Goal: Task Accomplishment & Management: Use online tool/utility

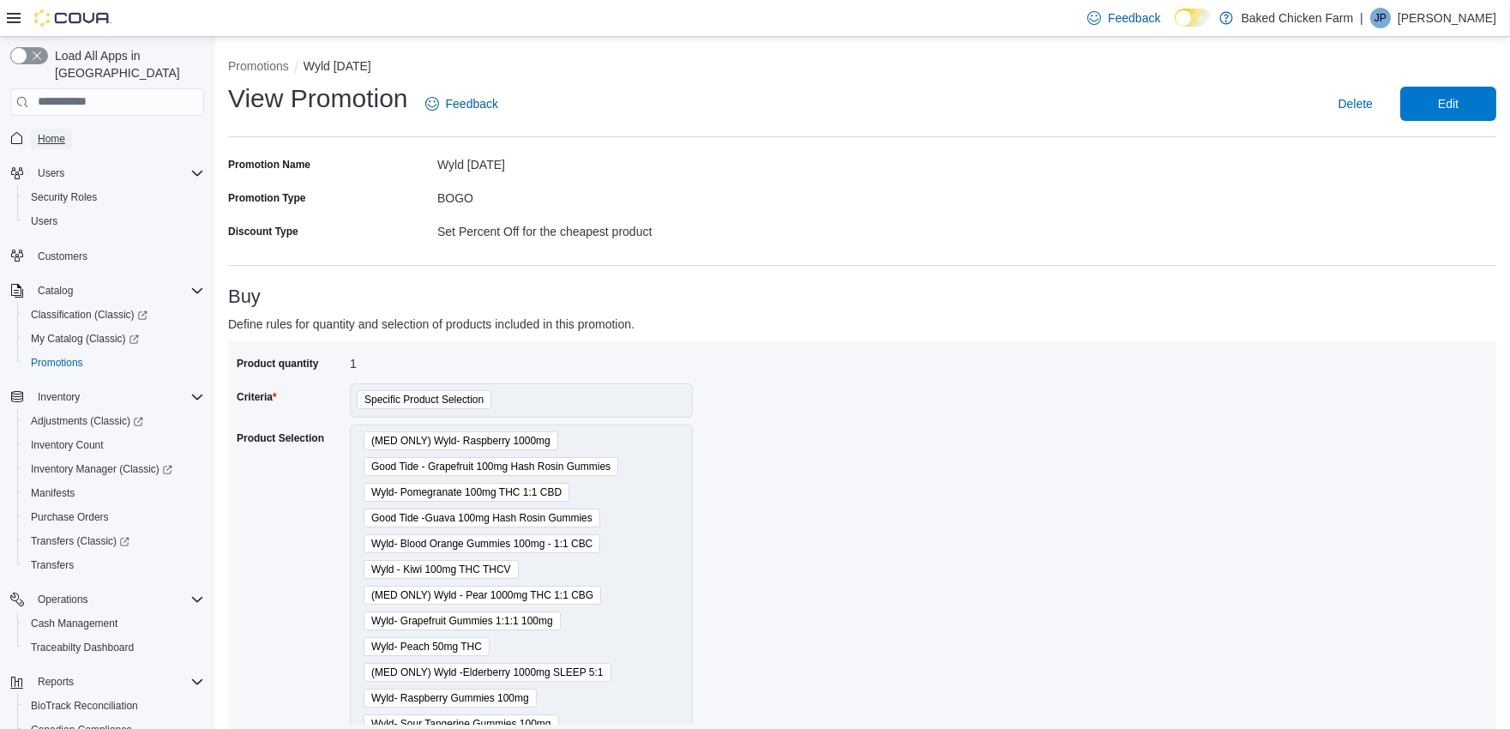
click at [44, 132] on span "Home" at bounding box center [51, 139] width 27 height 14
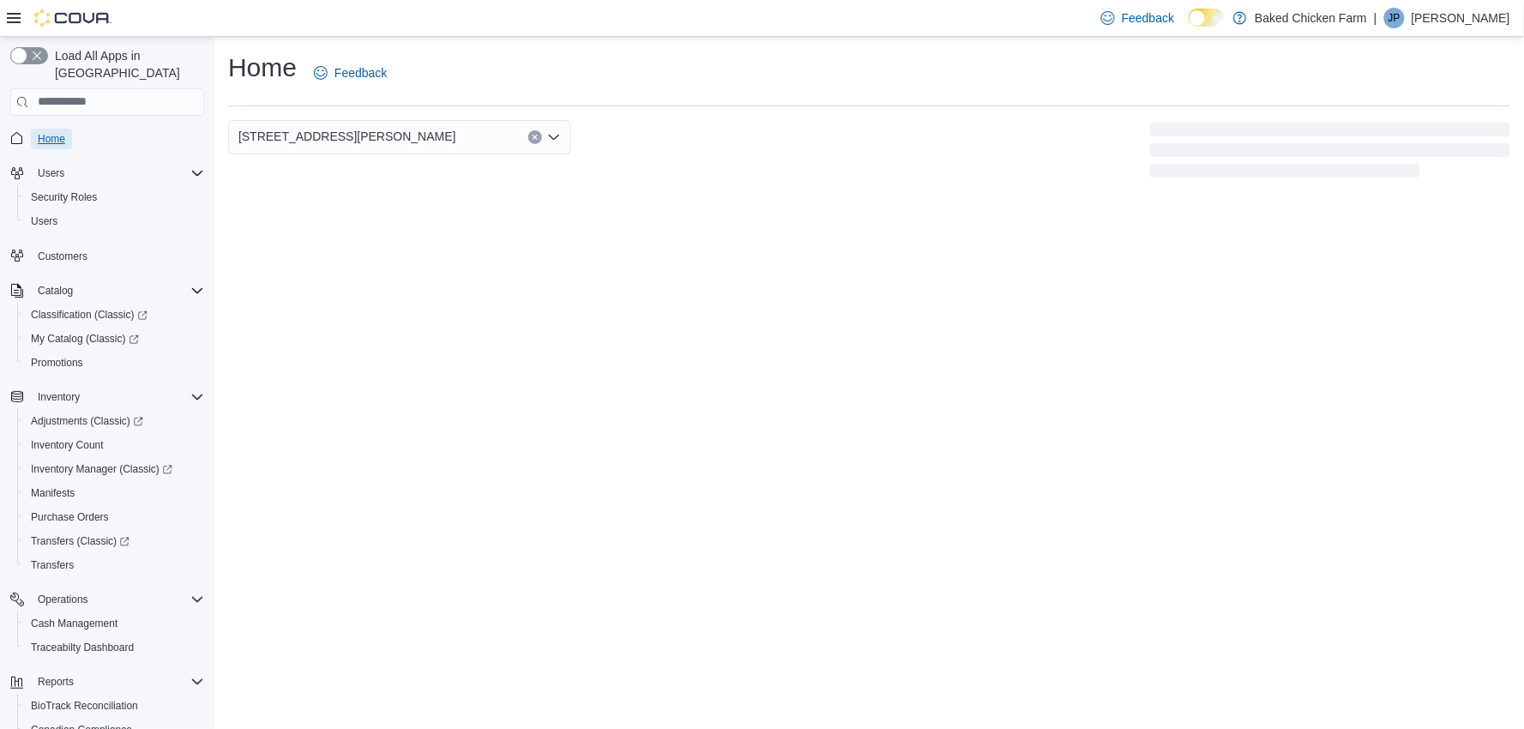
click at [49, 132] on span "Home" at bounding box center [51, 139] width 27 height 14
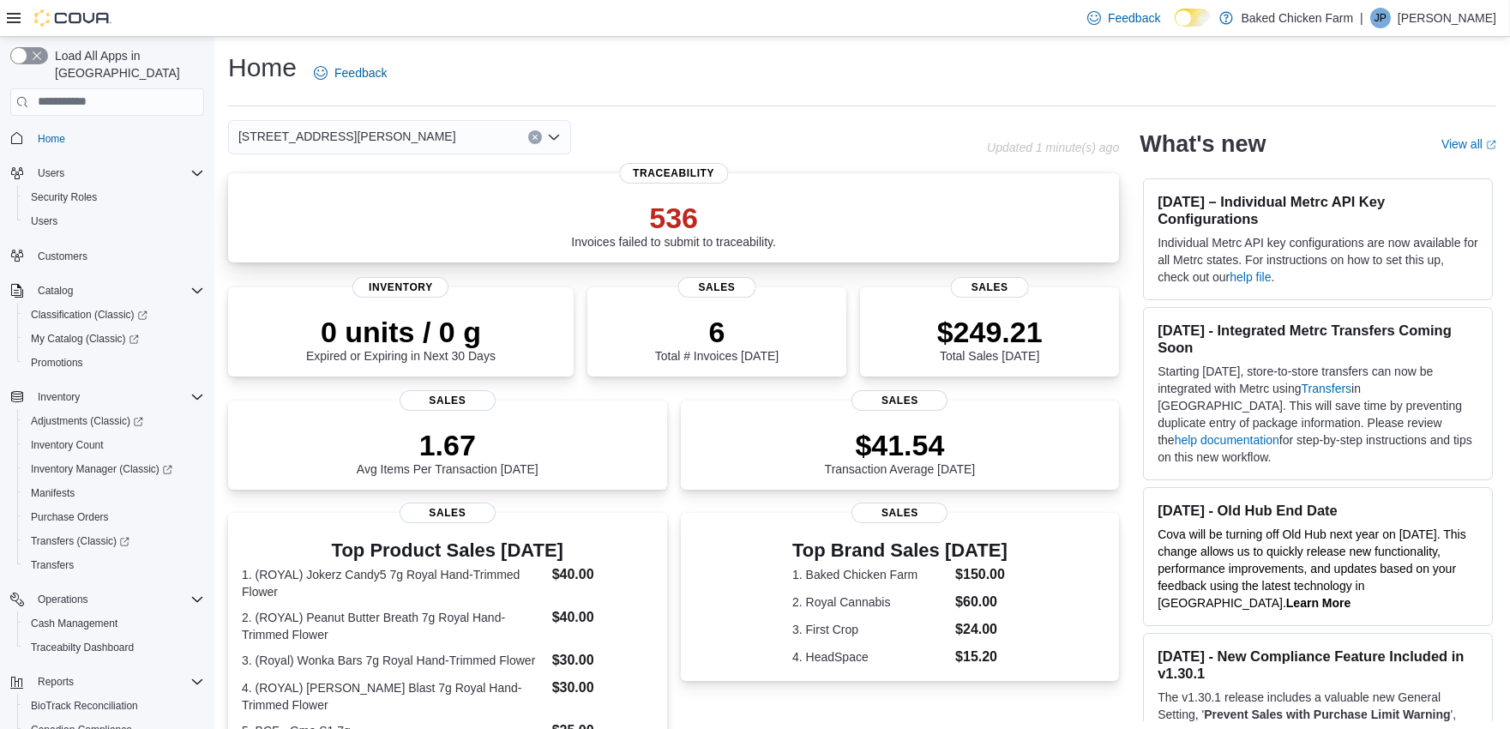
click at [679, 223] on p "536" at bounding box center [673, 218] width 205 height 34
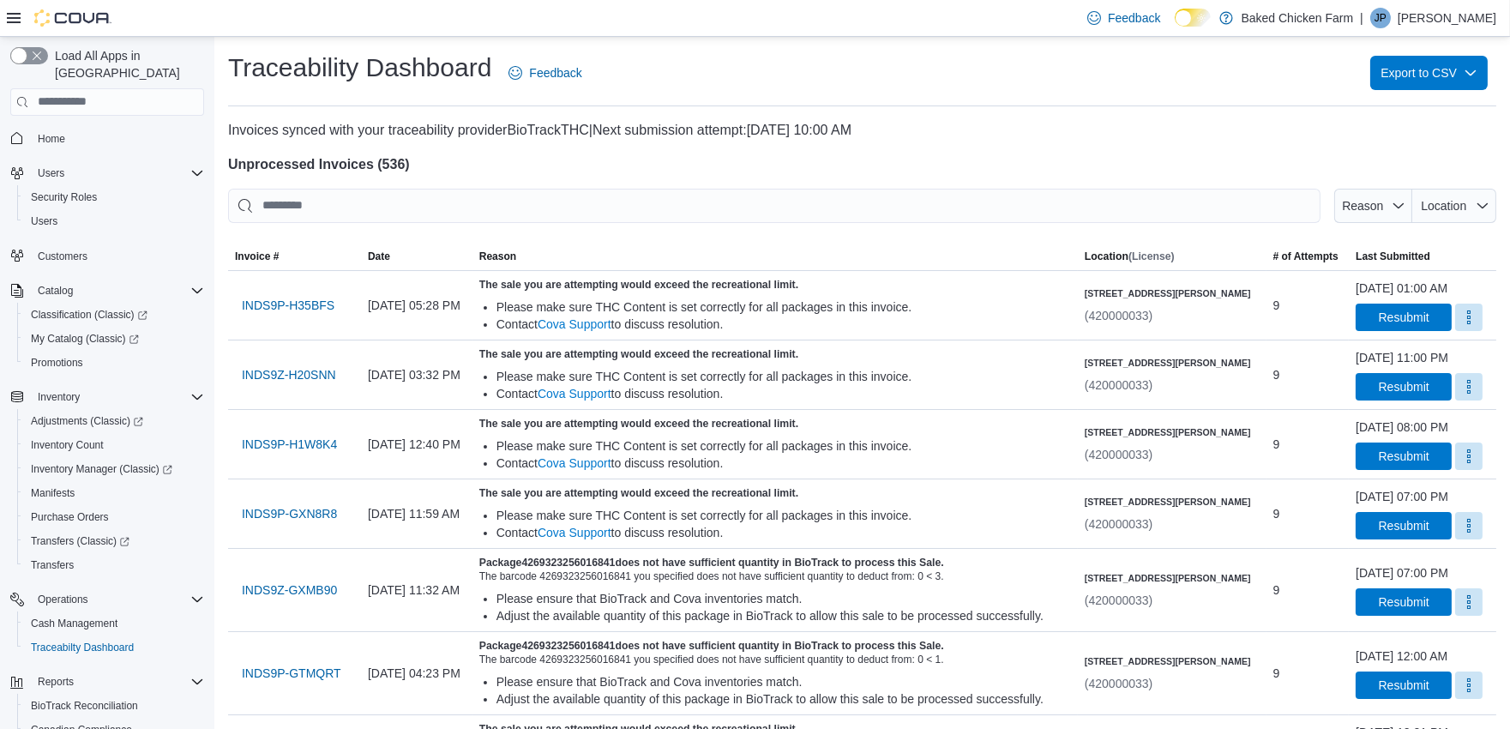
click at [1007, 148] on div at bounding box center [862, 148] width 1268 height 14
click at [1120, 169] on h4 "Unprocessed Invoices ( 536 )" at bounding box center [862, 164] width 1268 height 21
click at [1145, 150] on div at bounding box center [862, 148] width 1268 height 14
click at [1074, 146] on div at bounding box center [862, 148] width 1268 height 14
click at [1059, 139] on p "Invoices synced with your traceability provider BioTrackTHC | Next submission a…" at bounding box center [862, 130] width 1268 height 21
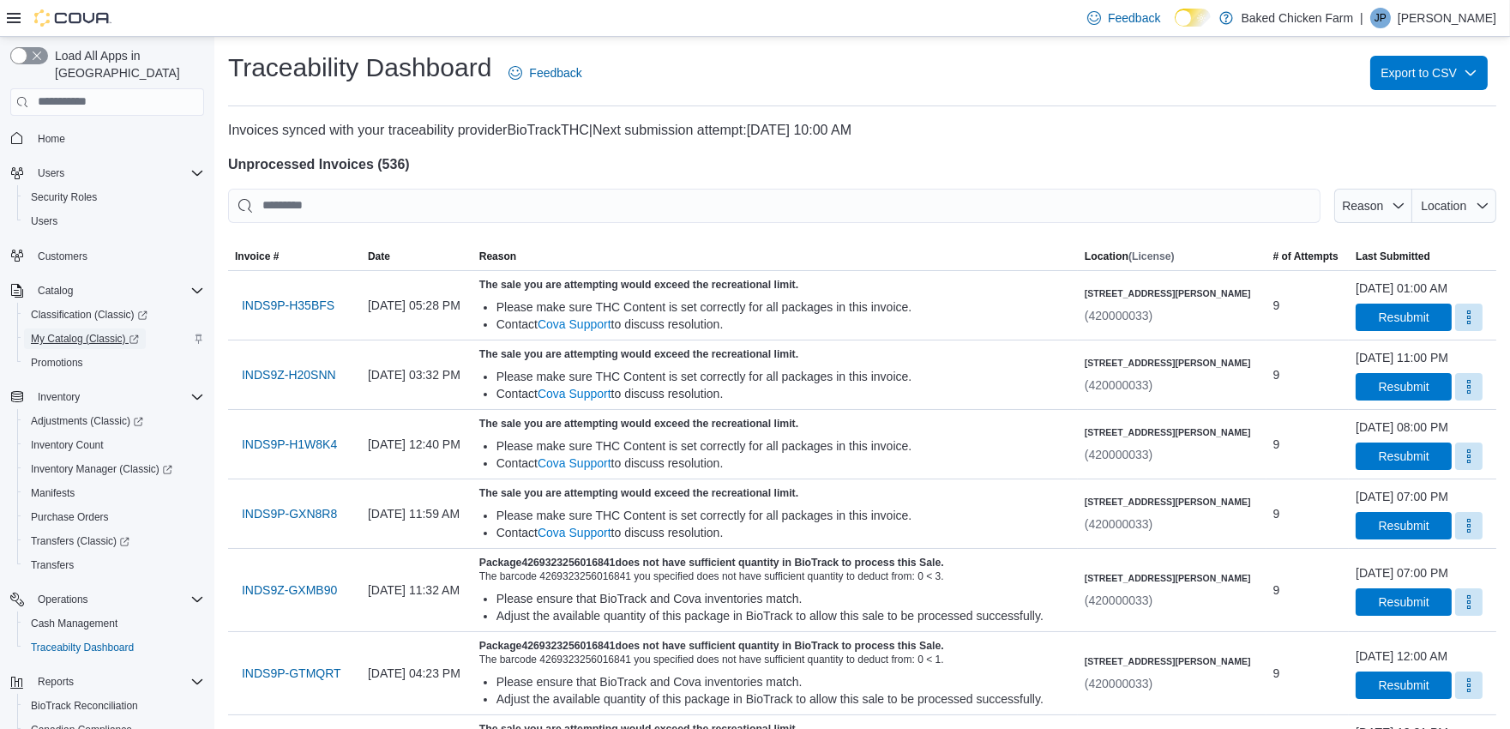
click at [75, 332] on span "My Catalog (Classic)" at bounding box center [85, 339] width 108 height 14
click at [57, 438] on span "Inventory Count" at bounding box center [67, 445] width 73 height 14
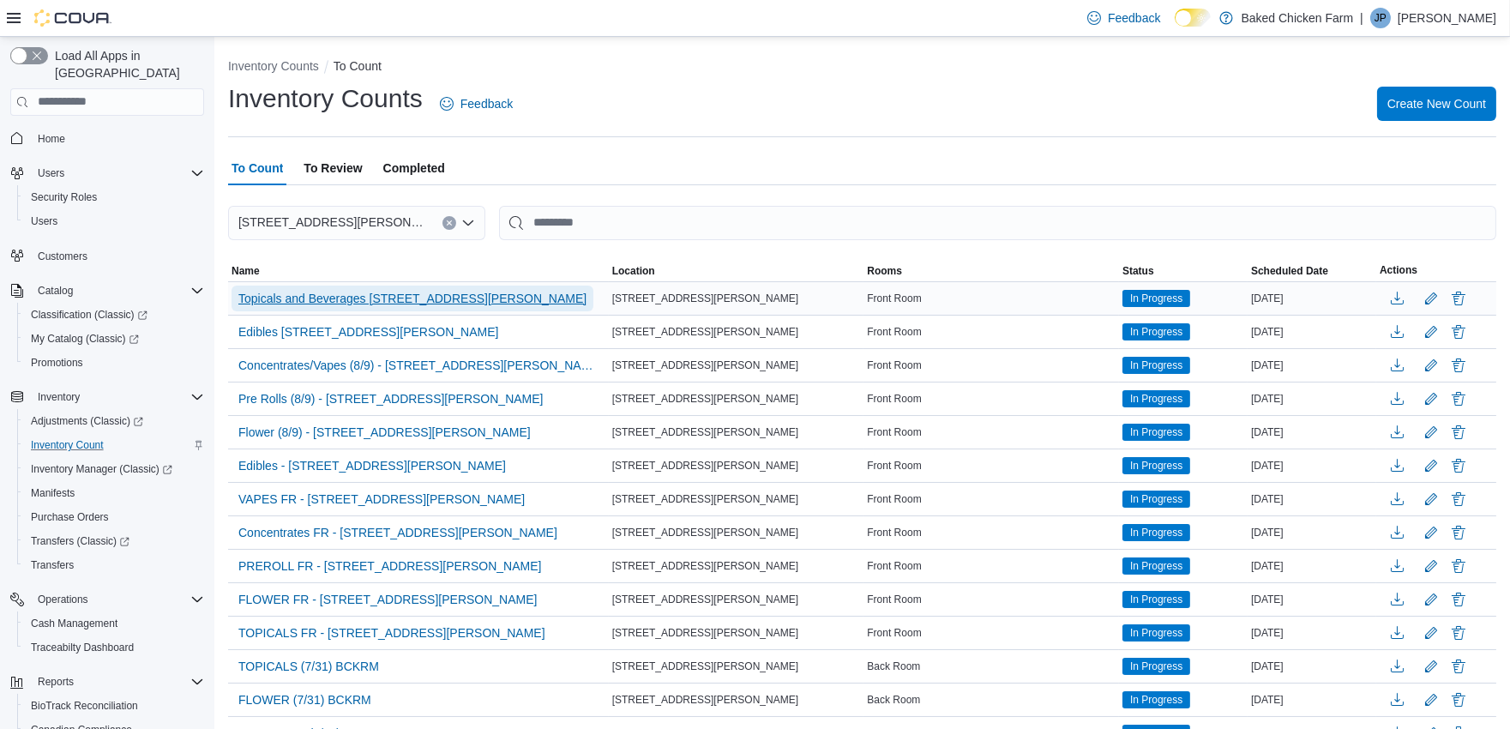
click at [472, 295] on span "Topicals and Beverages [STREET_ADDRESS][PERSON_NAME]" at bounding box center [412, 298] width 348 height 17
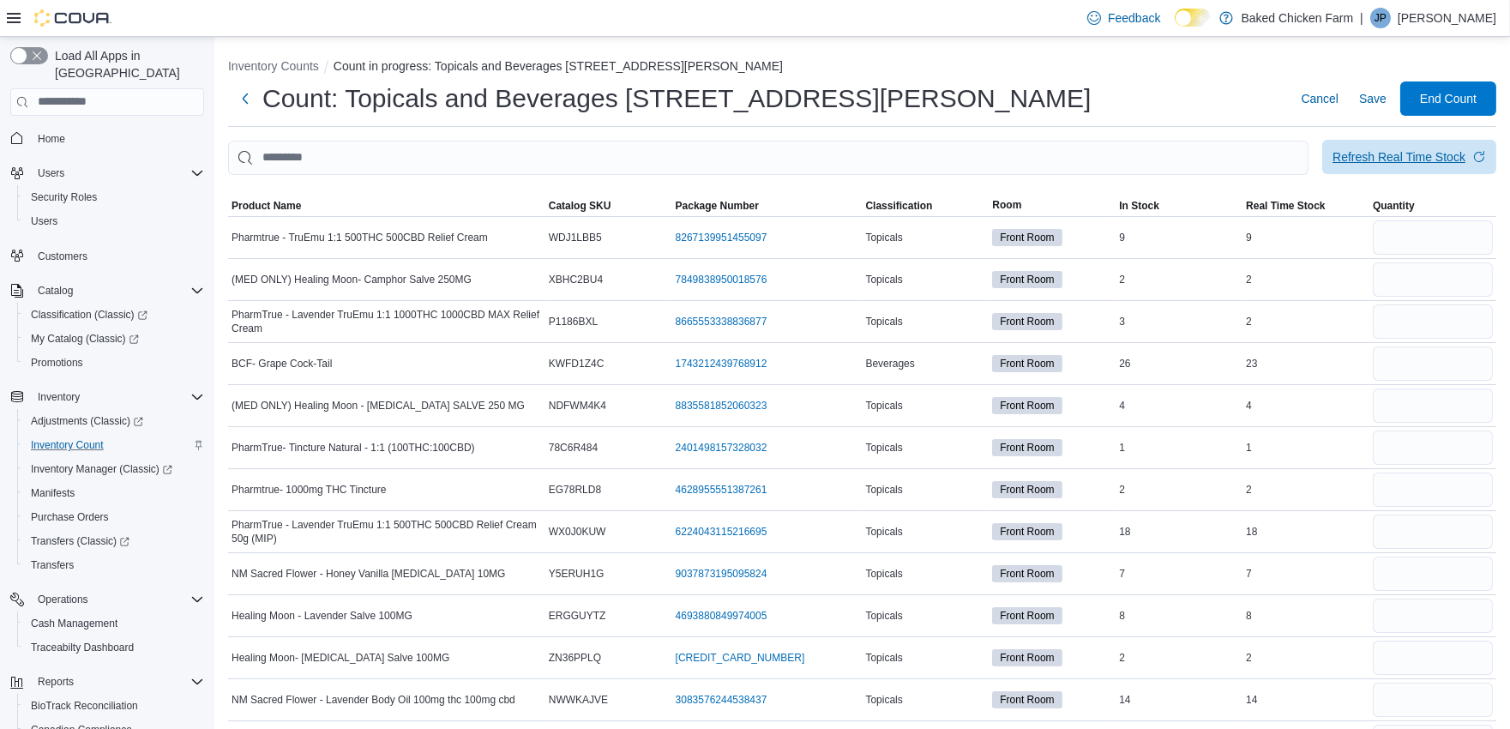
click at [1420, 158] on div "Refresh Real Time Stock" at bounding box center [1398, 156] width 133 height 17
click at [1428, 232] on input "number" at bounding box center [1433, 237] width 120 height 34
click at [1158, 90] on div "Count: Topicals and Beverages [STREET_ADDRESS][PERSON_NAME] Cancel Save End Cou…" at bounding box center [862, 98] width 1268 height 34
